Goal: Transaction & Acquisition: Book appointment/travel/reservation

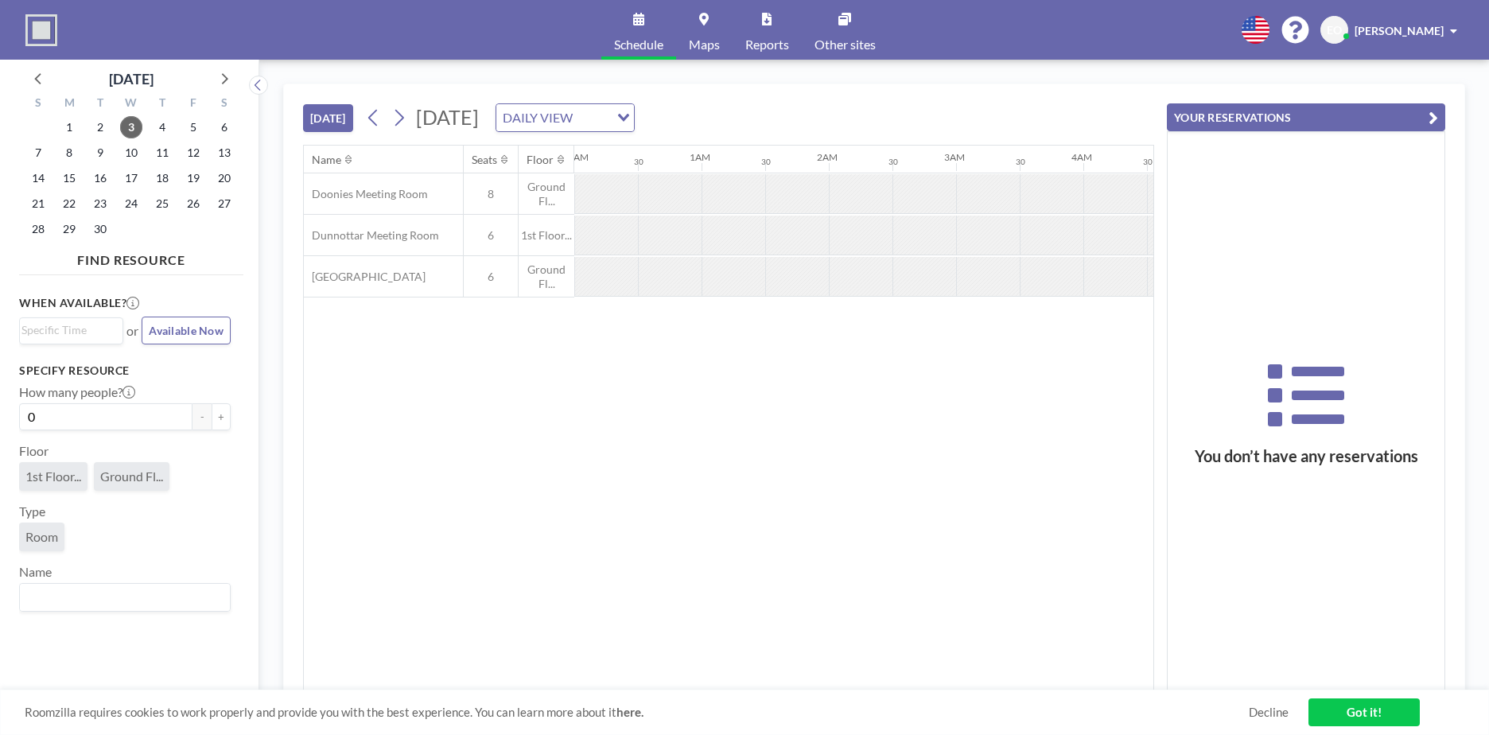
scroll to position [0, 891]
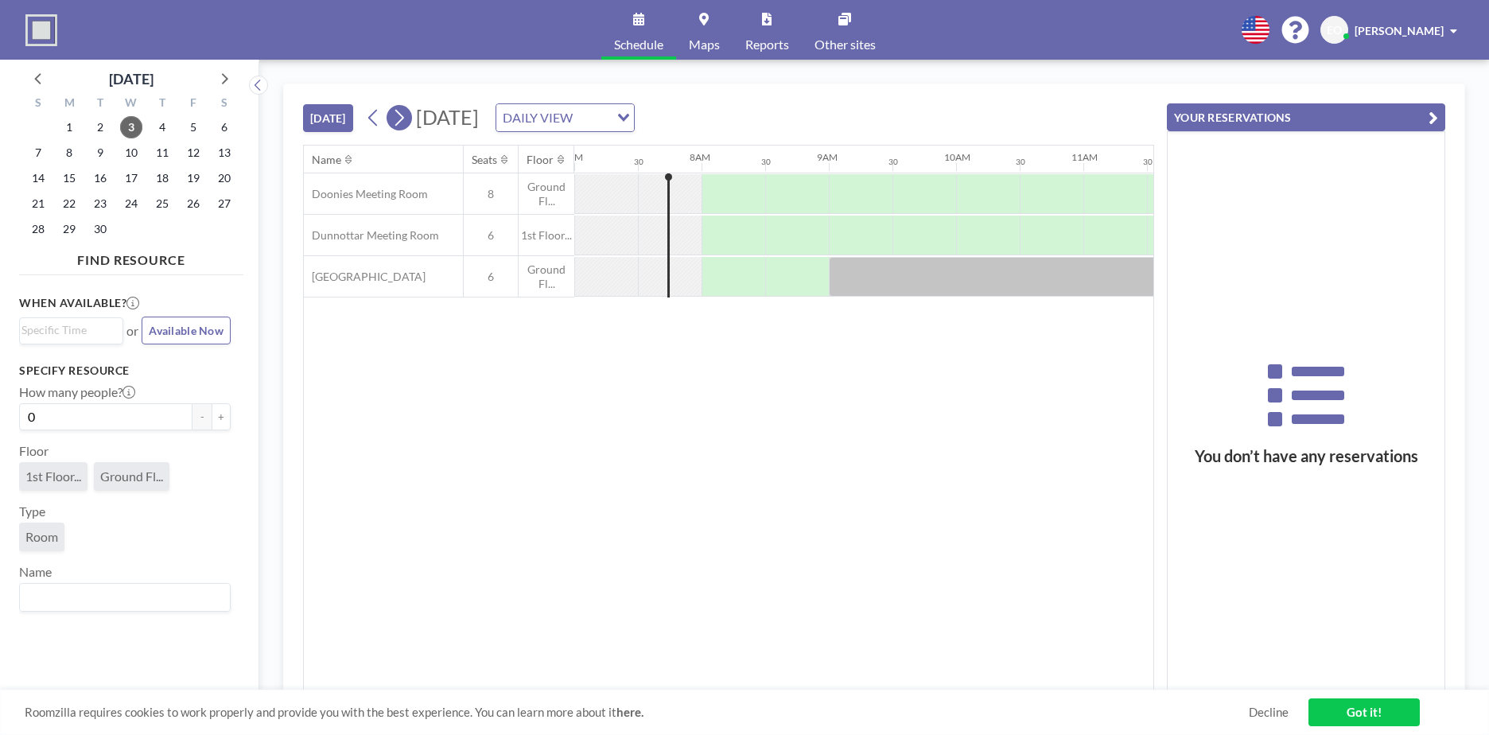
click at [404, 119] on icon at bounding box center [399, 118] width 9 height 17
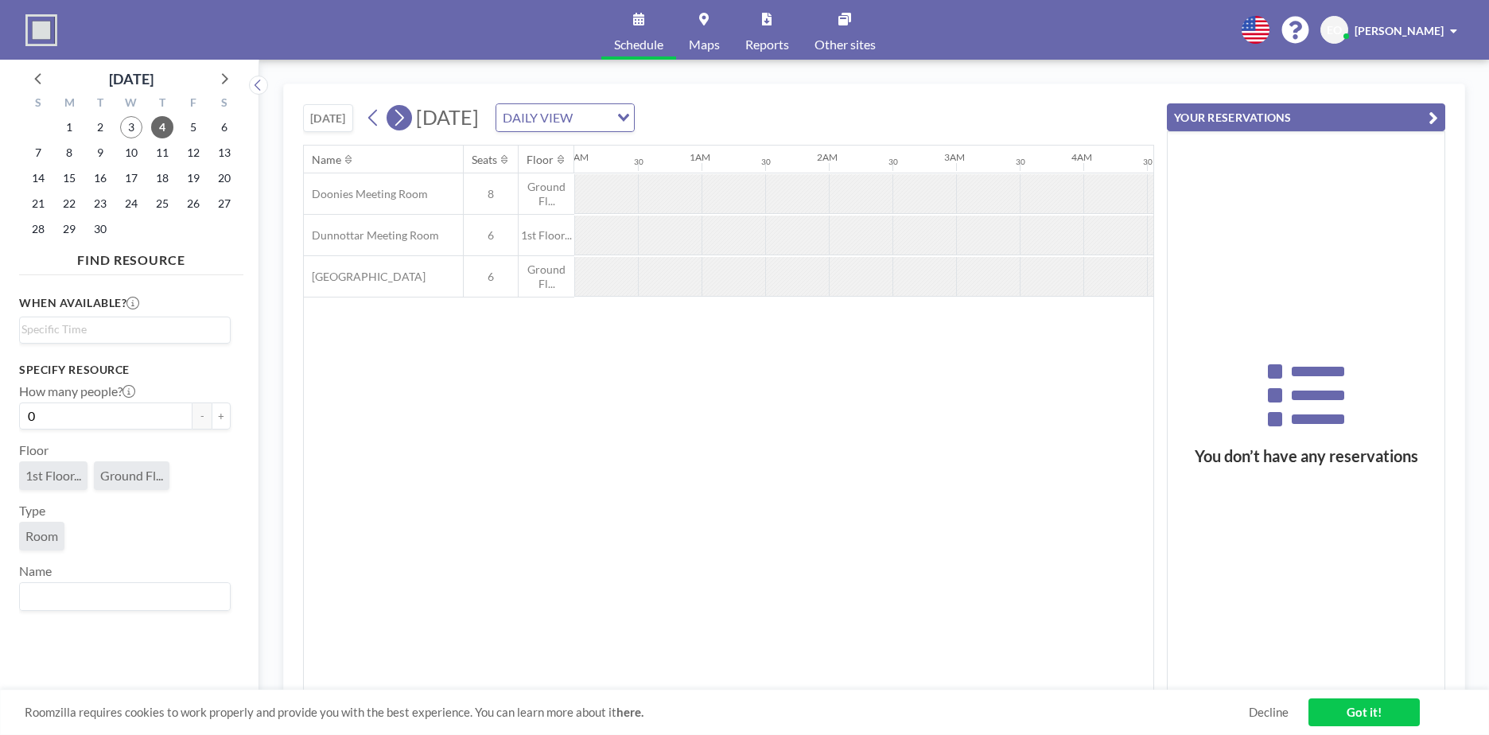
click at [404, 119] on icon at bounding box center [399, 118] width 9 height 17
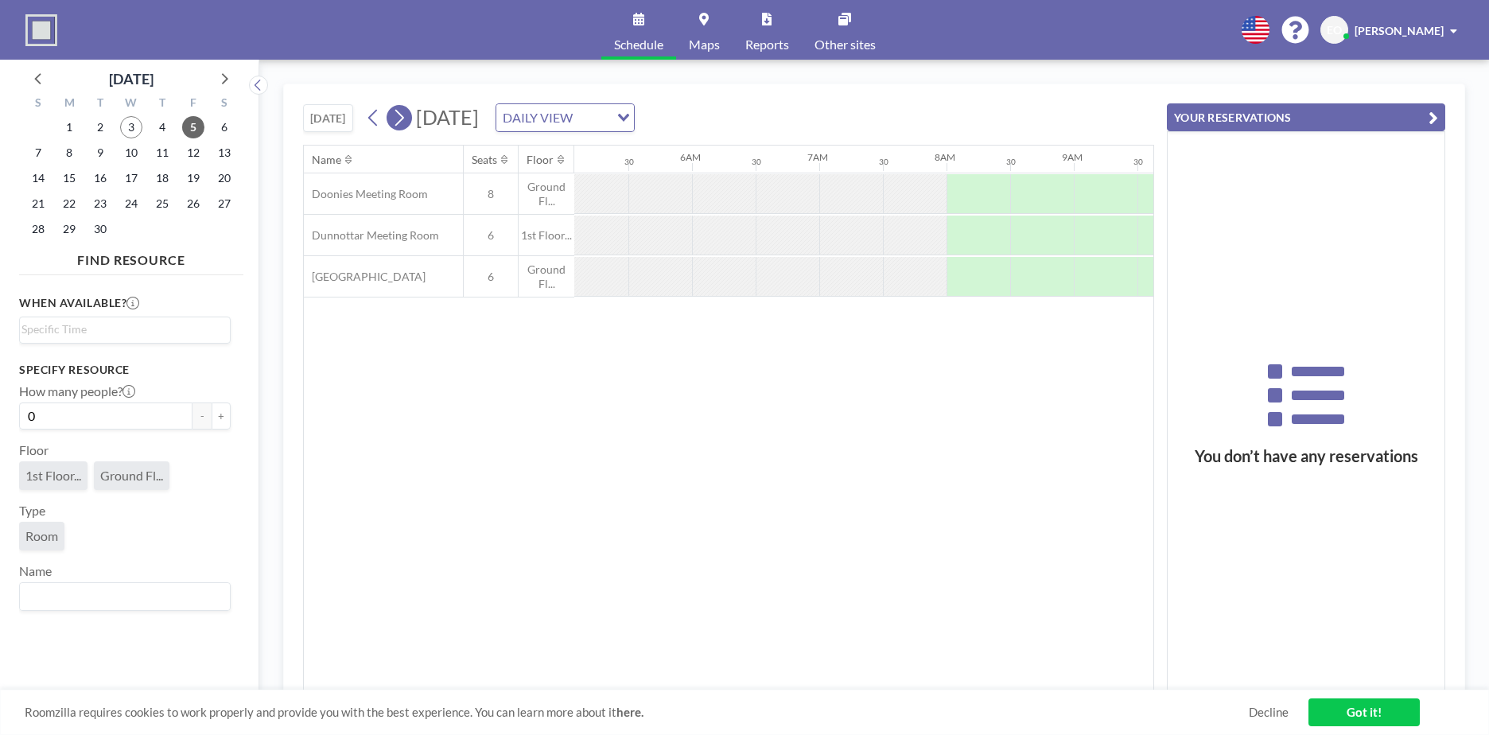
scroll to position [0, 0]
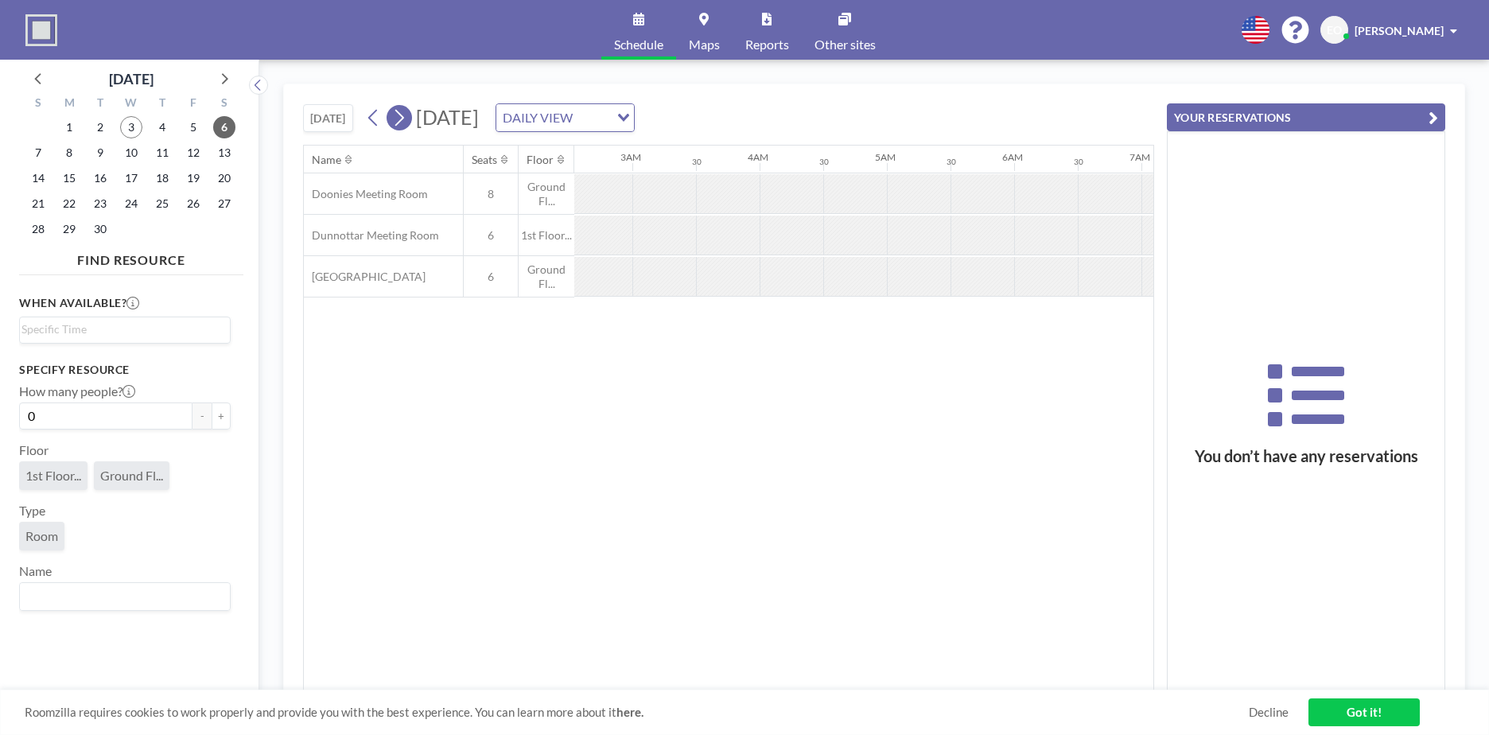
click at [404, 119] on icon at bounding box center [399, 118] width 9 height 17
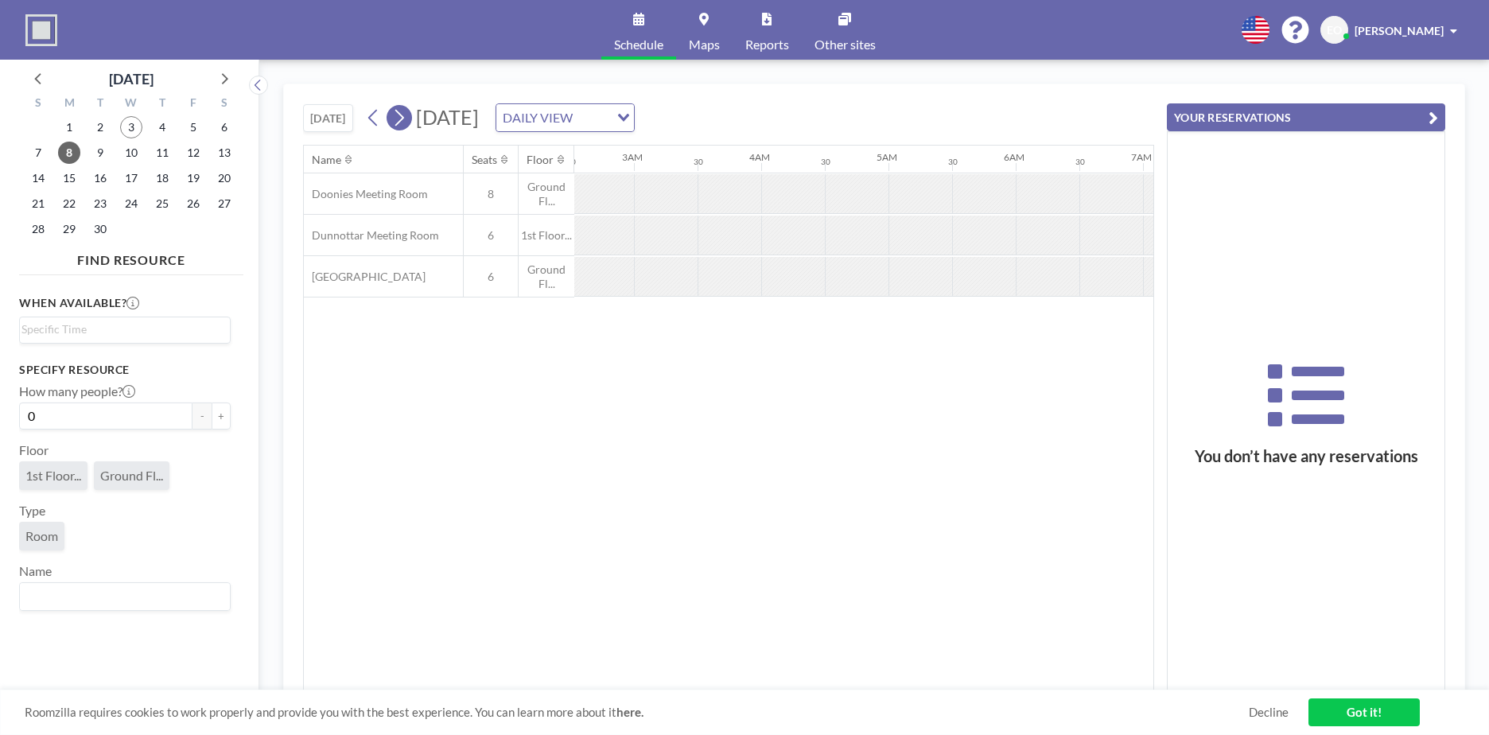
scroll to position [0, 0]
click at [404, 119] on icon at bounding box center [399, 118] width 9 height 17
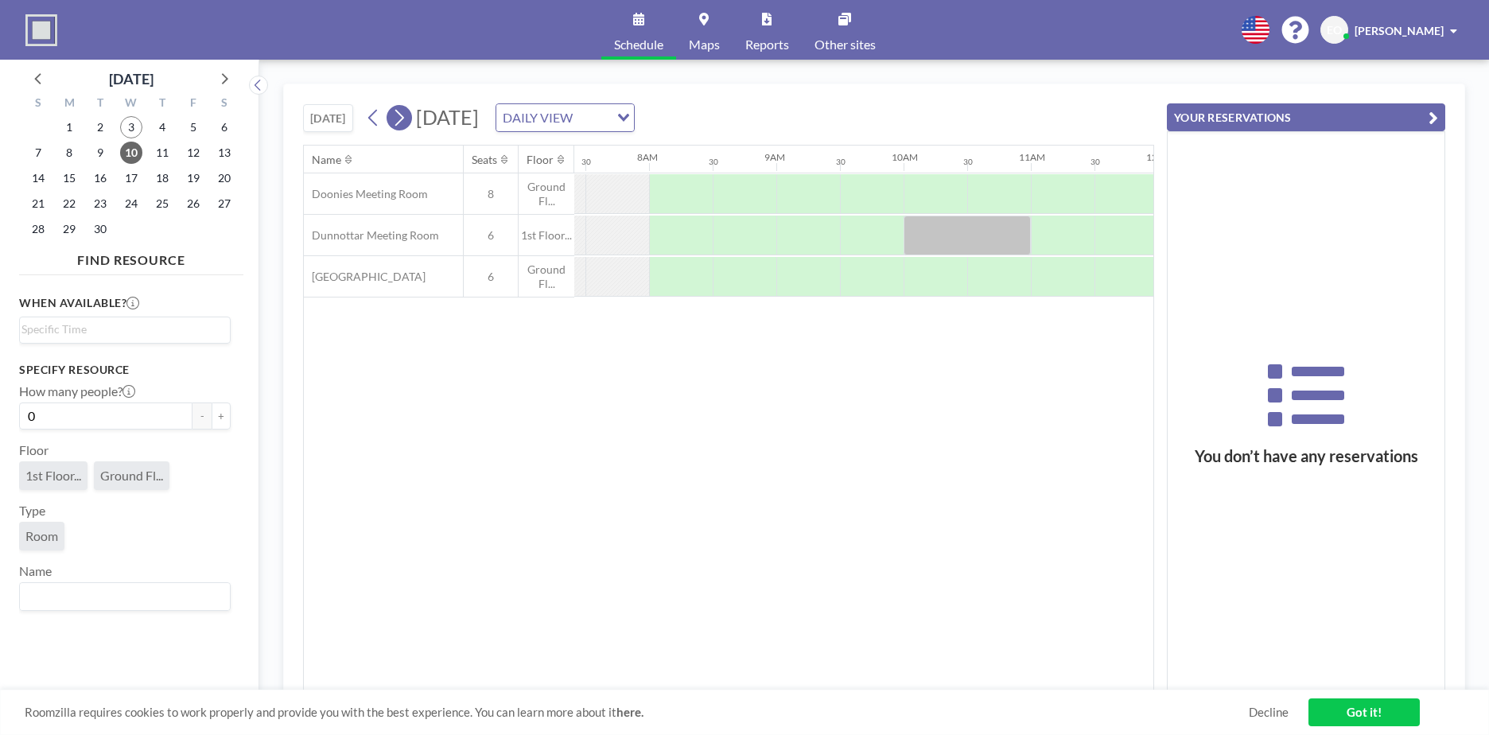
scroll to position [0, 954]
click at [884, 191] on div at bounding box center [861, 194] width 64 height 40
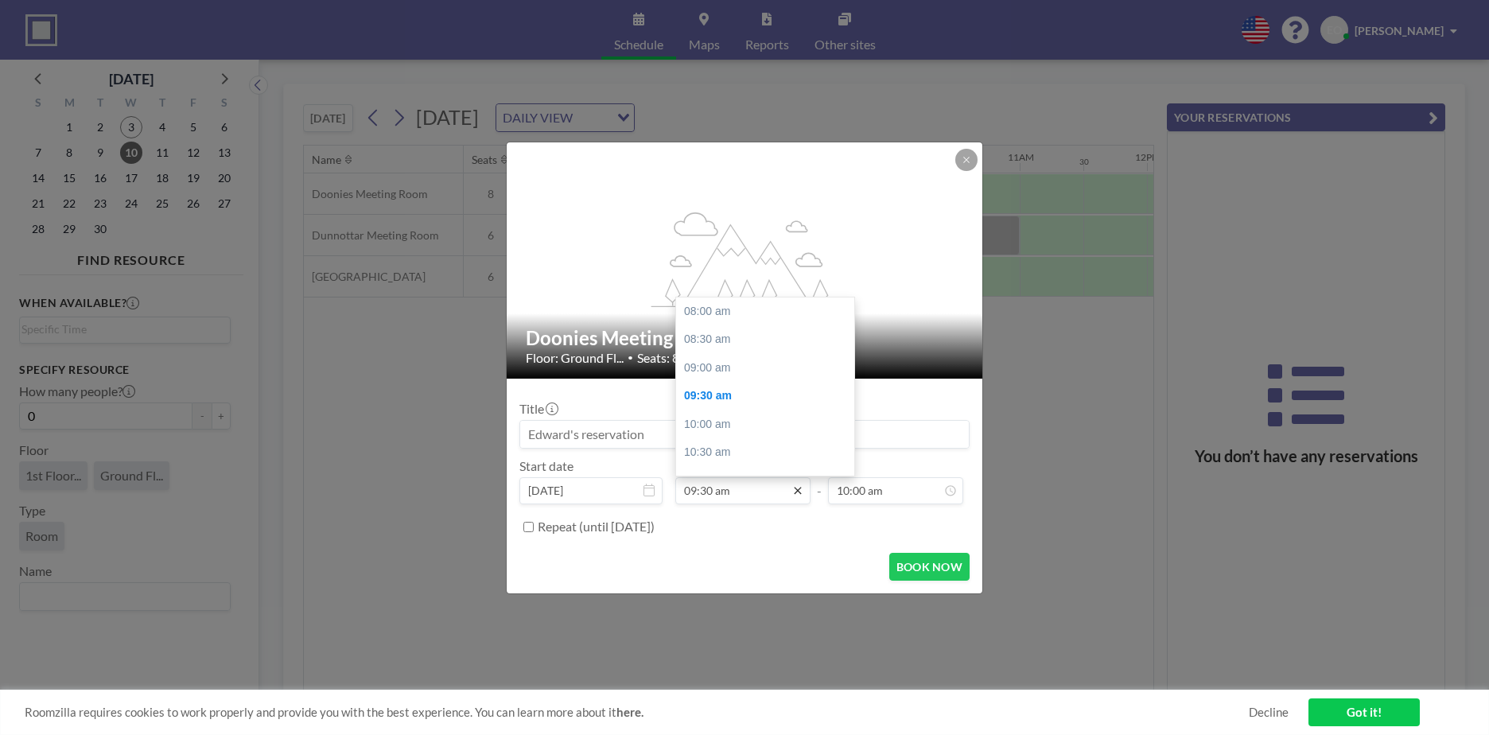
scroll to position [85, 0]
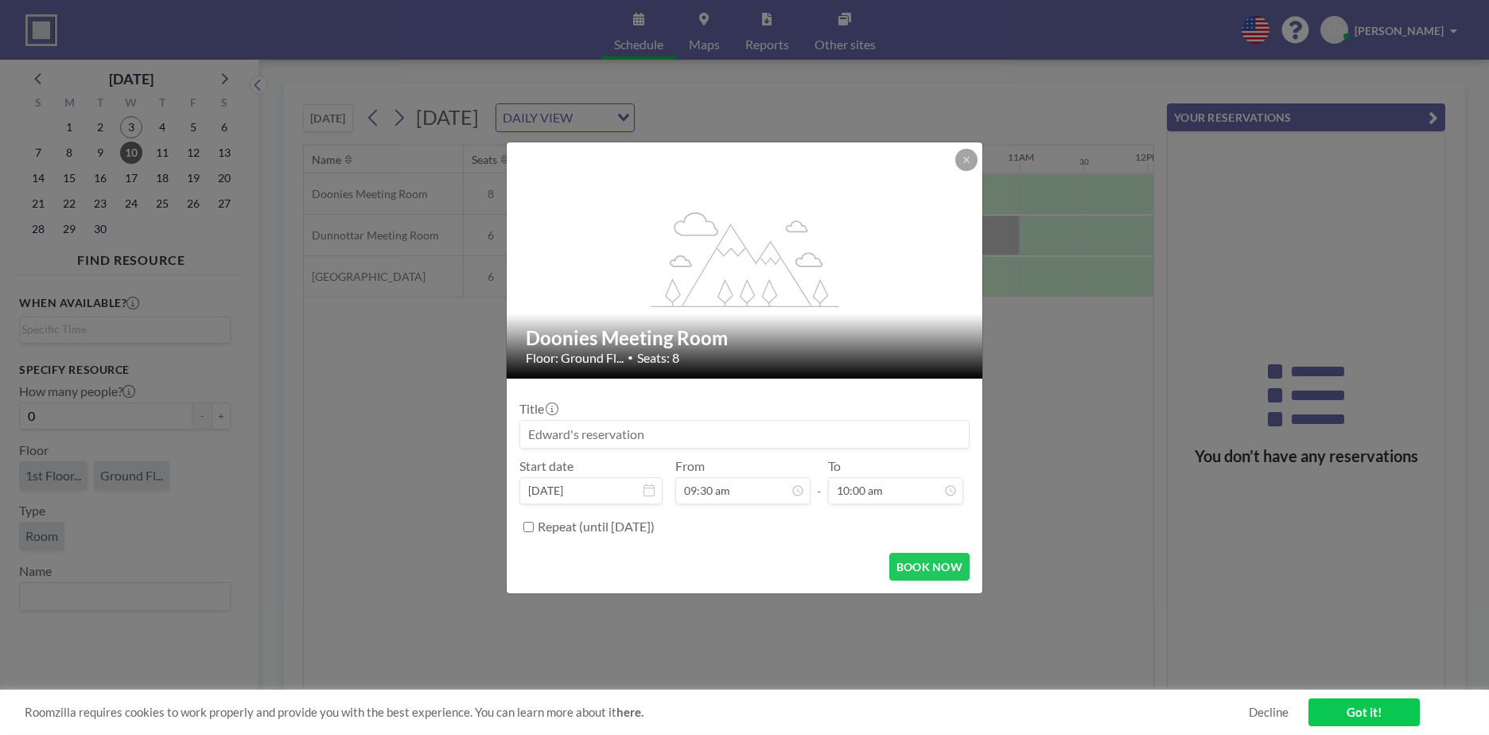
click at [905, 463] on div "To 10:00 am" at bounding box center [895, 481] width 135 height 46
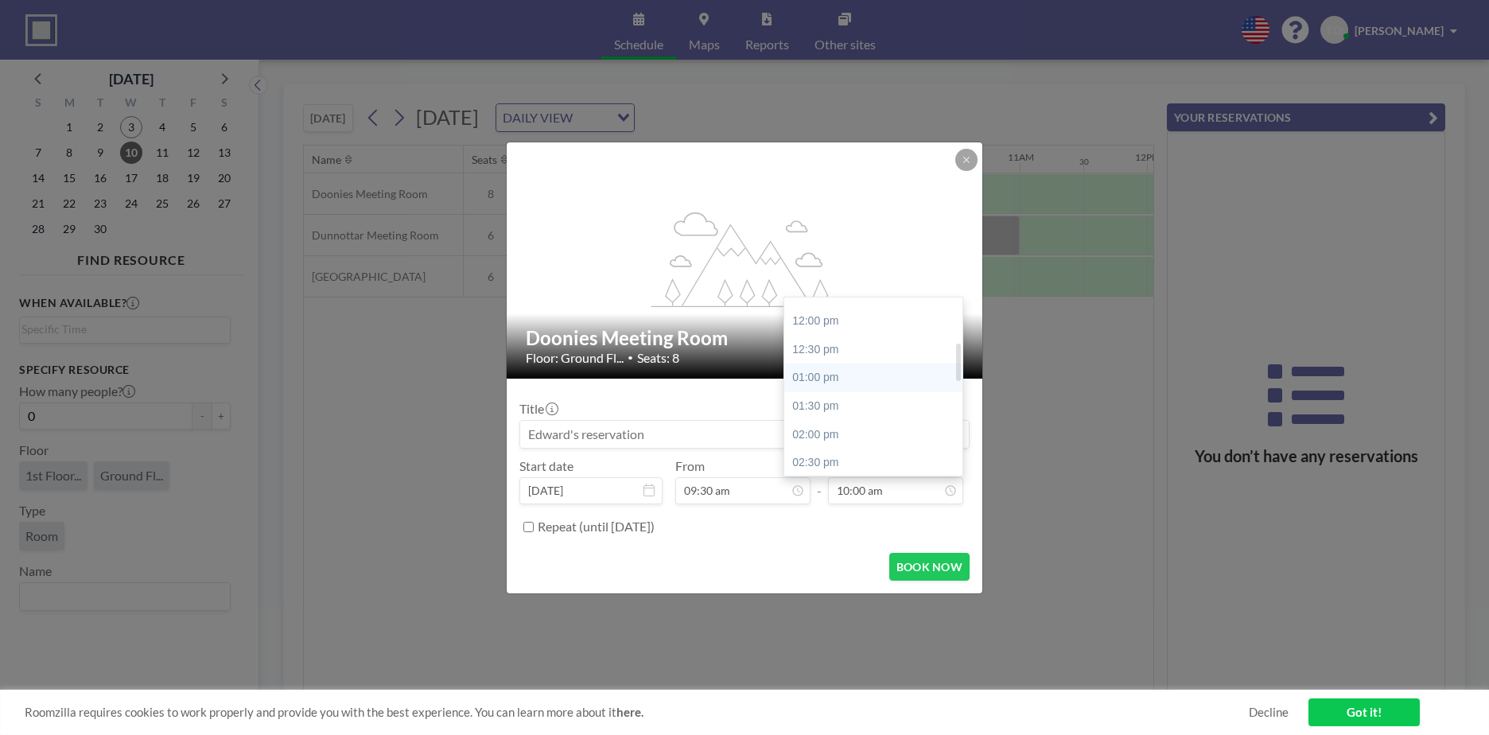
scroll to position [220, 0]
drag, startPoint x: 960, startPoint y: 354, endPoint x: 962, endPoint y: 378, distance: 23.9
click at [962, 378] on div "08:00 am 08:30 am 09:00 am 09:30 am 10:00 am 10:30 am 11:00 am 11:30 am 12:00 p…" at bounding box center [873, 386] width 178 height 178
click at [865, 395] on div "01:30 pm" at bounding box center [877, 403] width 186 height 29
type input "01:30 pm"
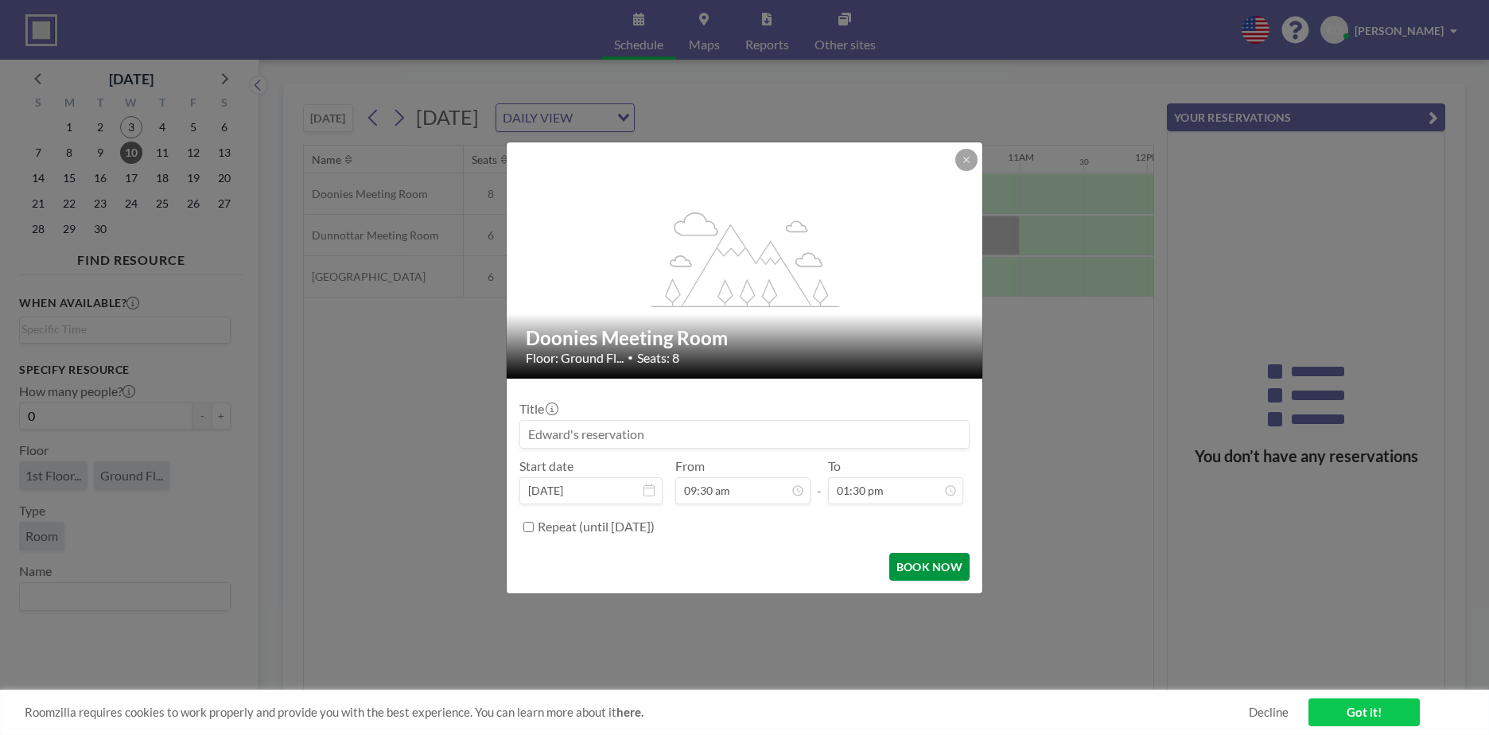
scroll to position [312, 0]
click at [918, 561] on button "BOOK NOW" at bounding box center [929, 567] width 80 height 28
